Goal: Ask a question

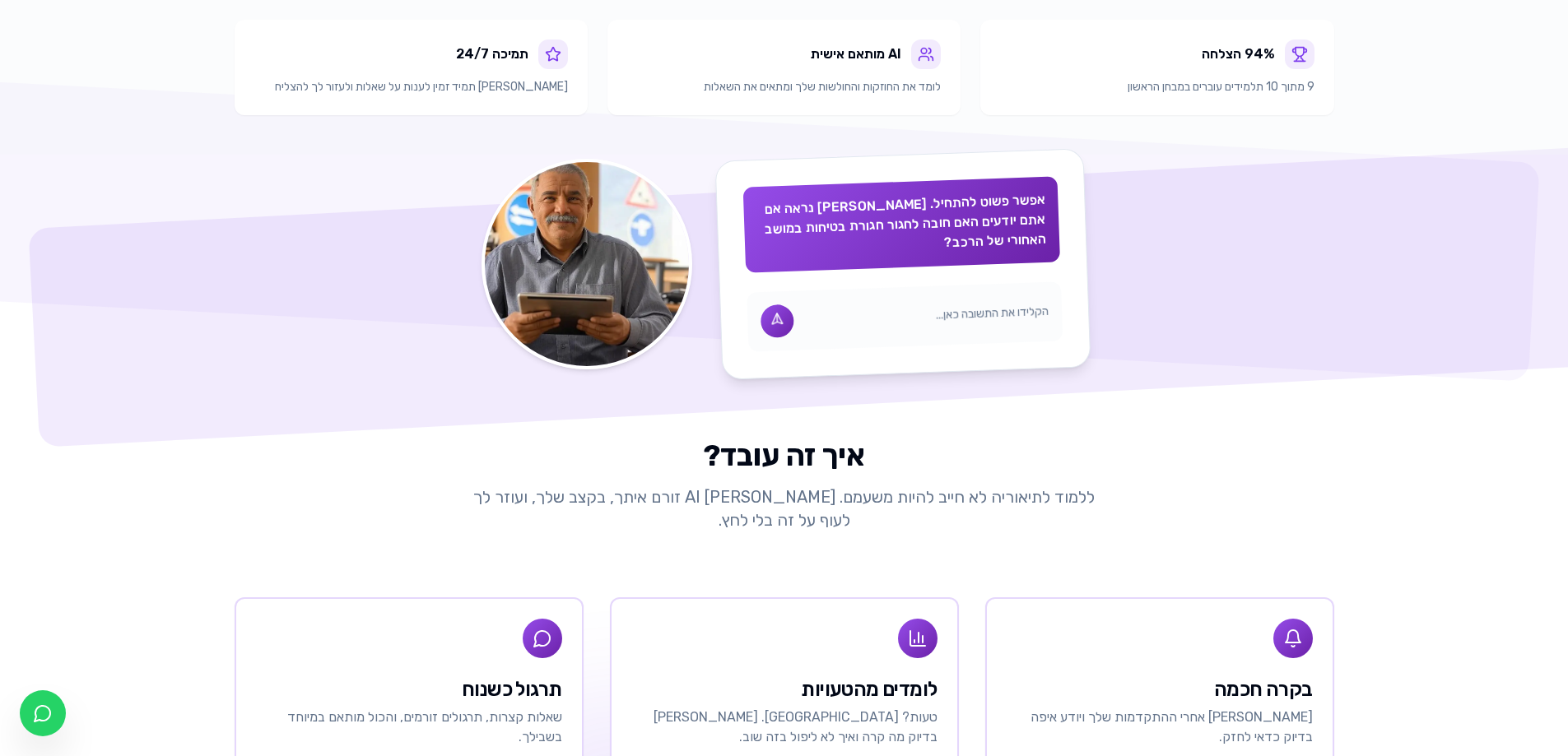
scroll to position [576, 0]
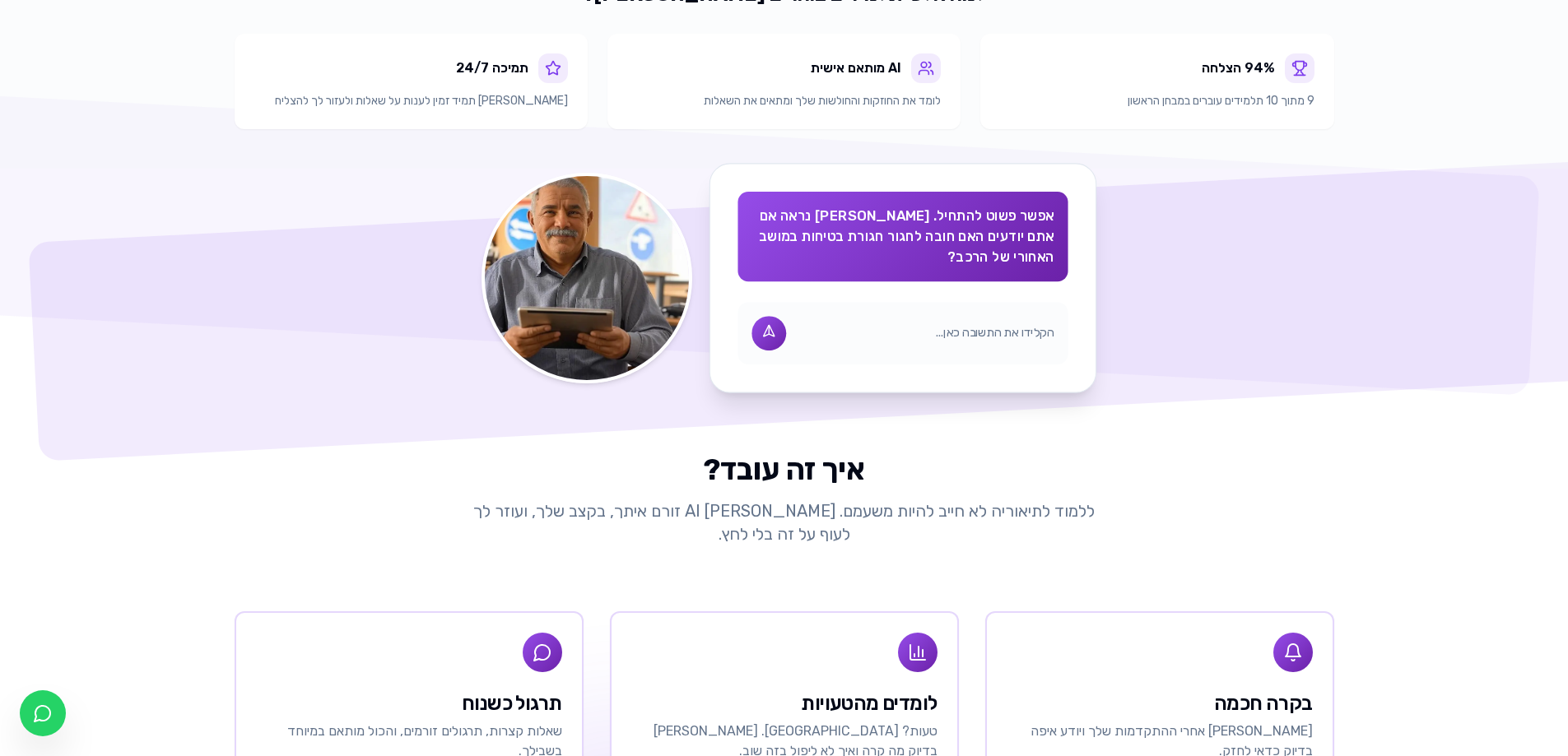
click at [993, 325] on input "text" at bounding box center [925, 334] width 258 height 18
type input "כן"
click at [765, 323] on icon at bounding box center [769, 333] width 20 height 20
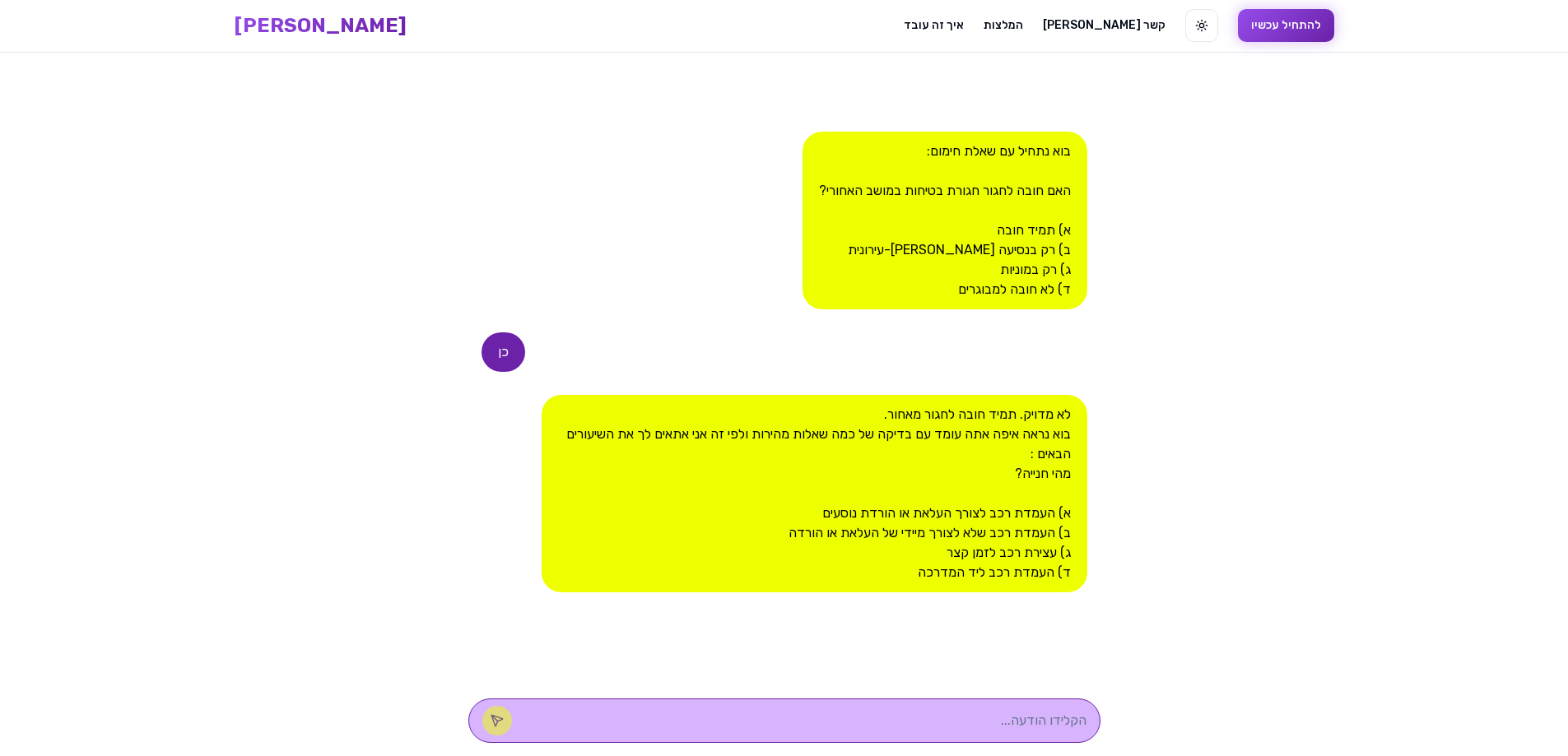
click at [1008, 719] on textarea at bounding box center [807, 721] width 558 height 20
type textarea "ד"
click at [498, 721] on icon at bounding box center [495, 718] width 6 height 6
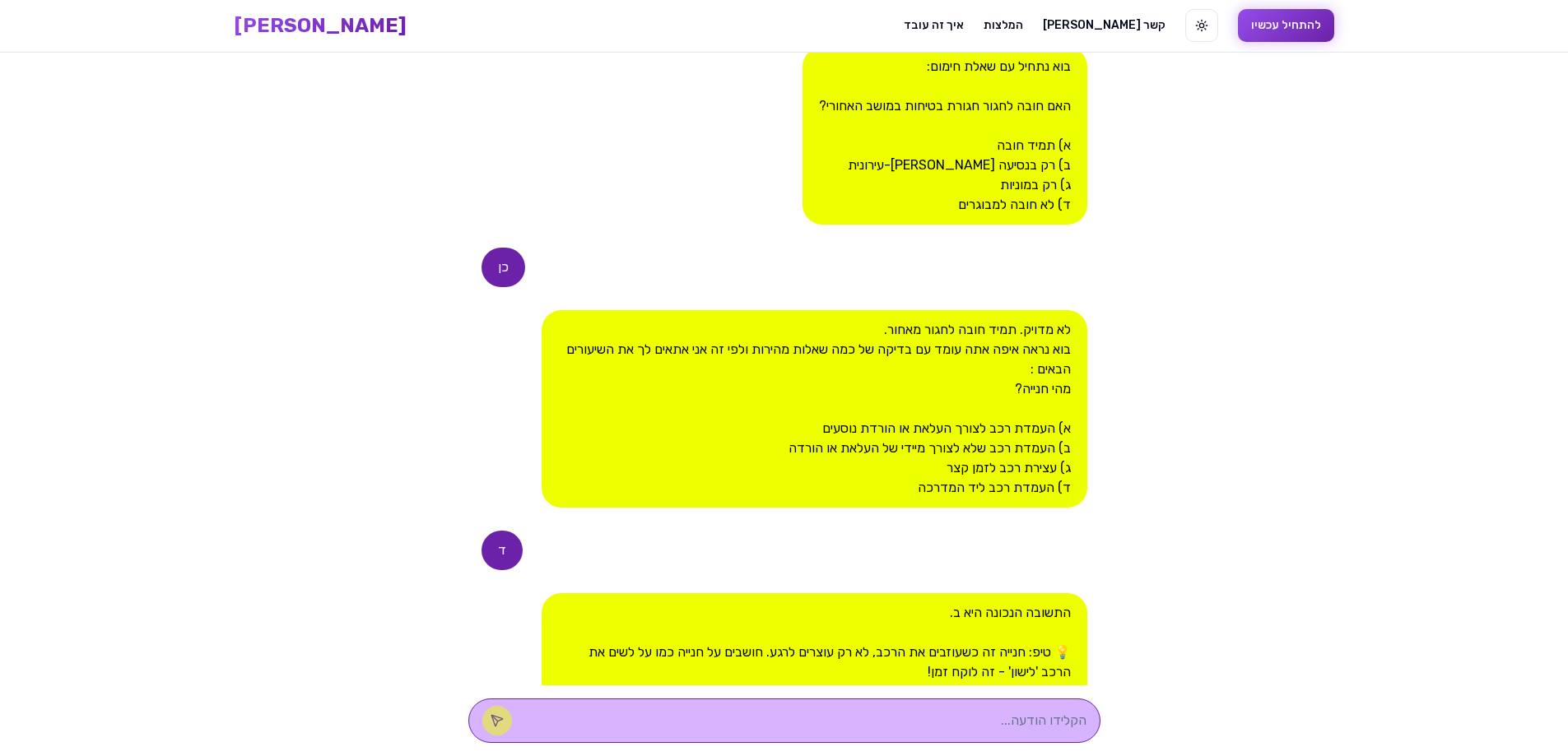
scroll to position [371, 0]
